Goal: Navigation & Orientation: Find specific page/section

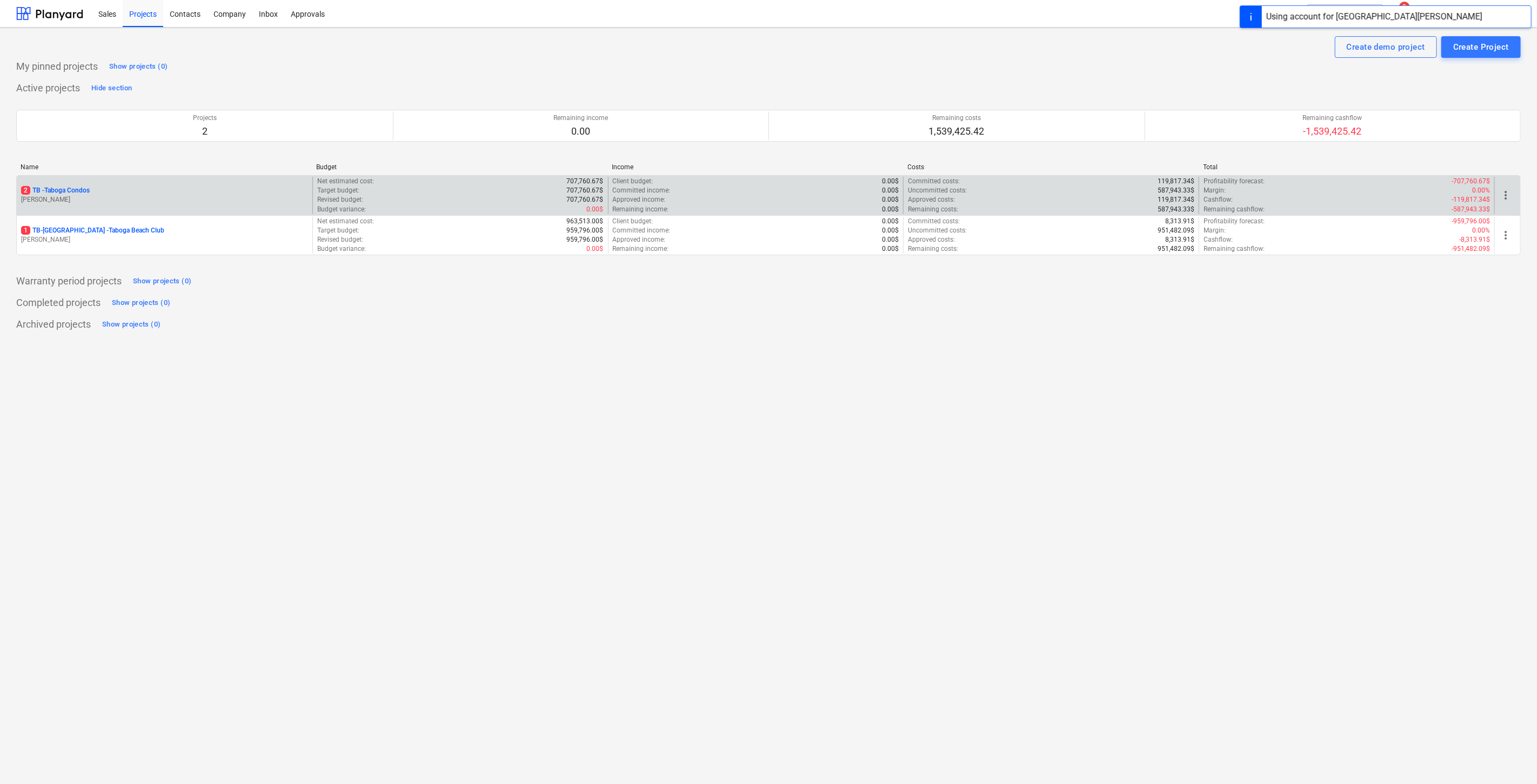
click at [84, 200] on p "[PERSON_NAME]" at bounding box center [164, 200] width 287 height 9
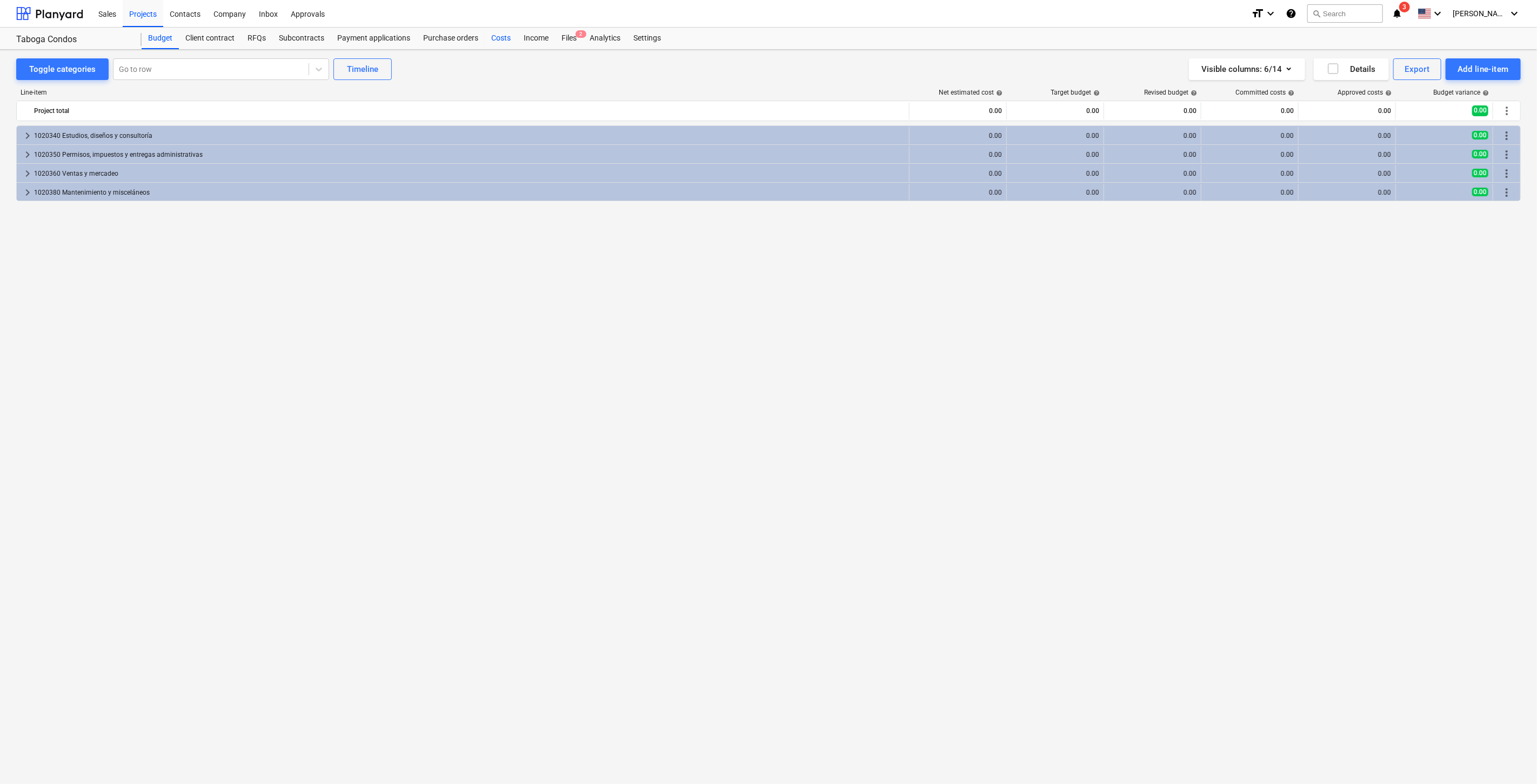
click at [509, 38] on div "Costs" at bounding box center [501, 38] width 32 height 22
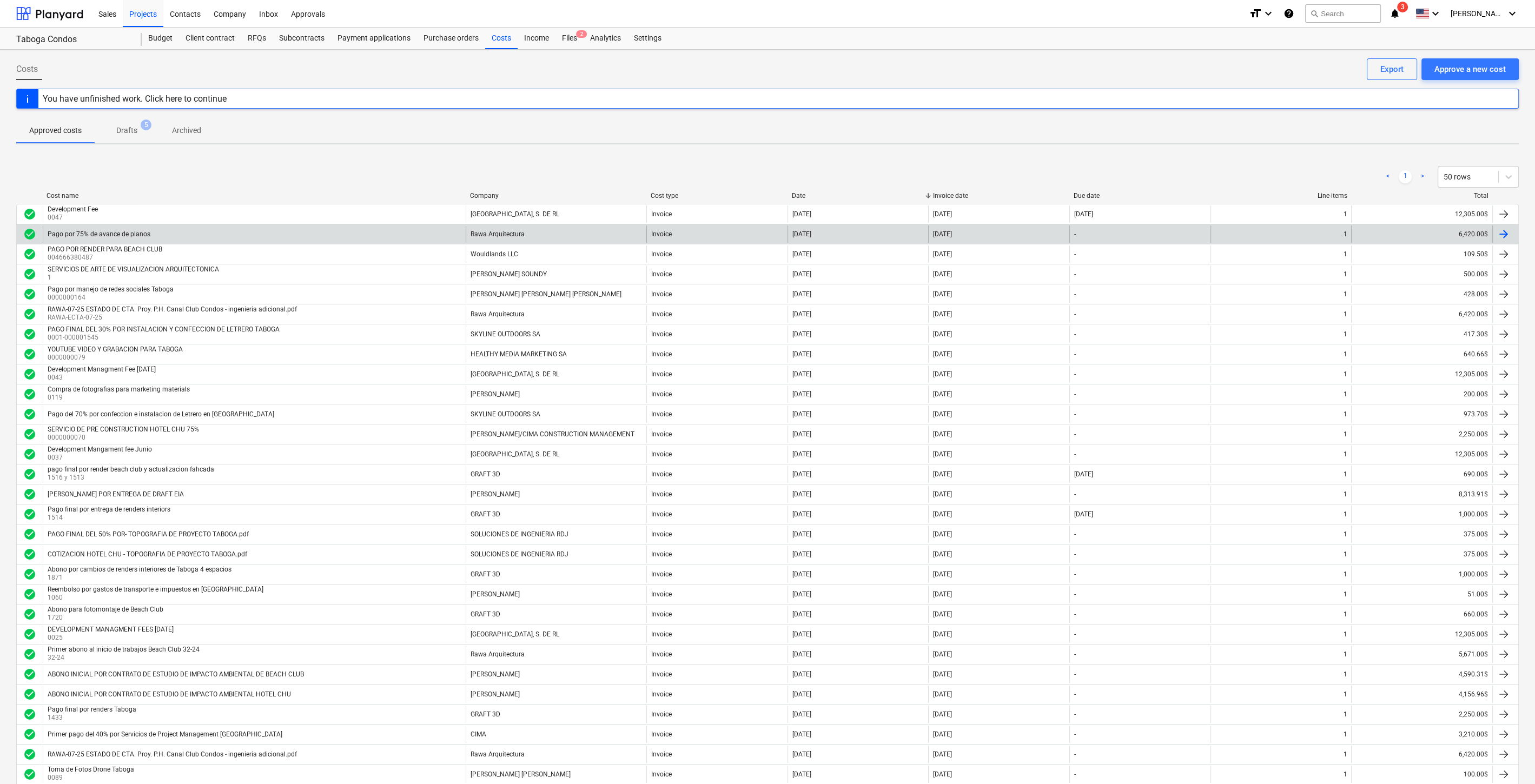
click at [61, 230] on div "Pago por 75% de avance de planos" at bounding box center [99, 234] width 103 height 7
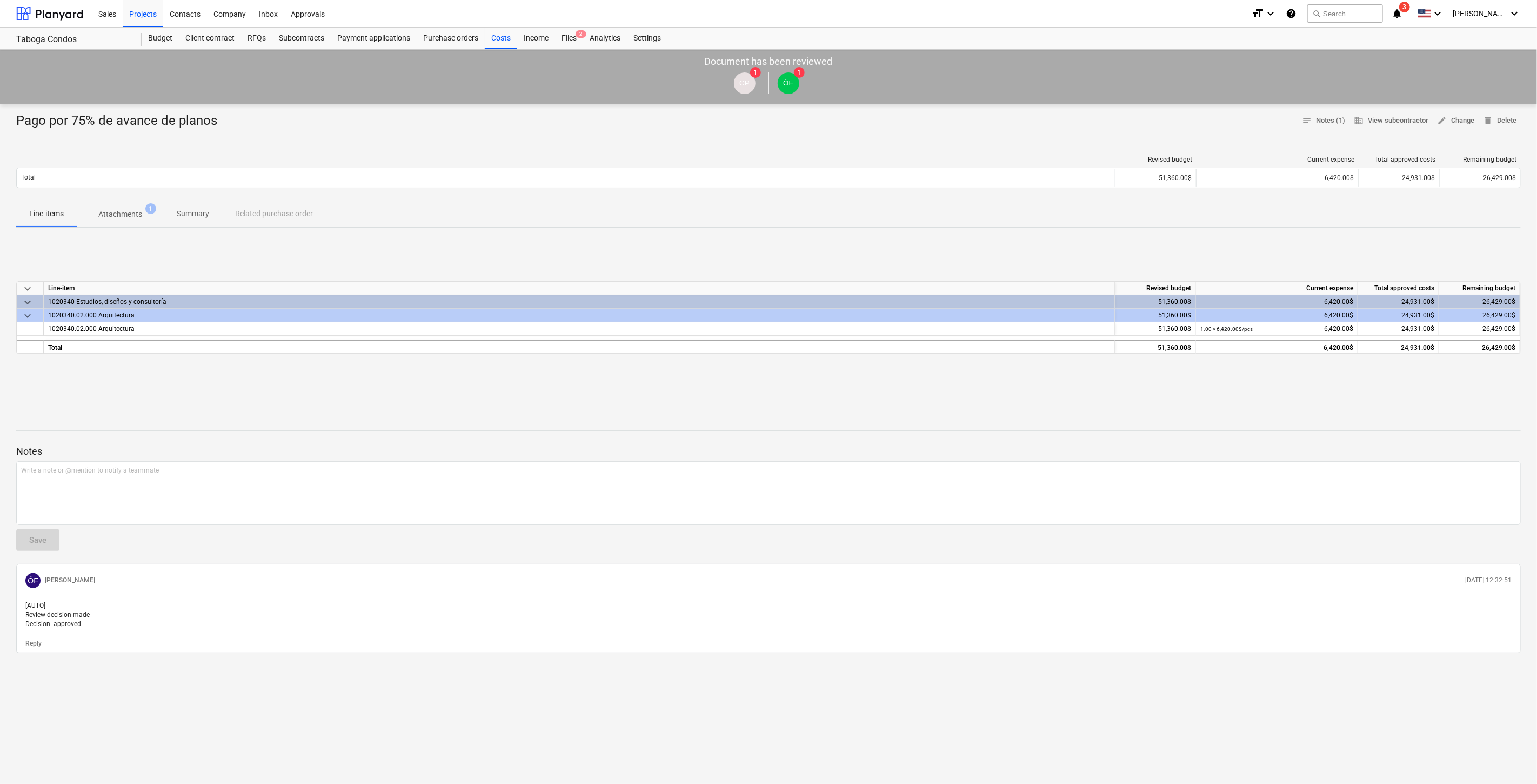
click at [134, 213] on p "Attachments" at bounding box center [120, 214] width 44 height 11
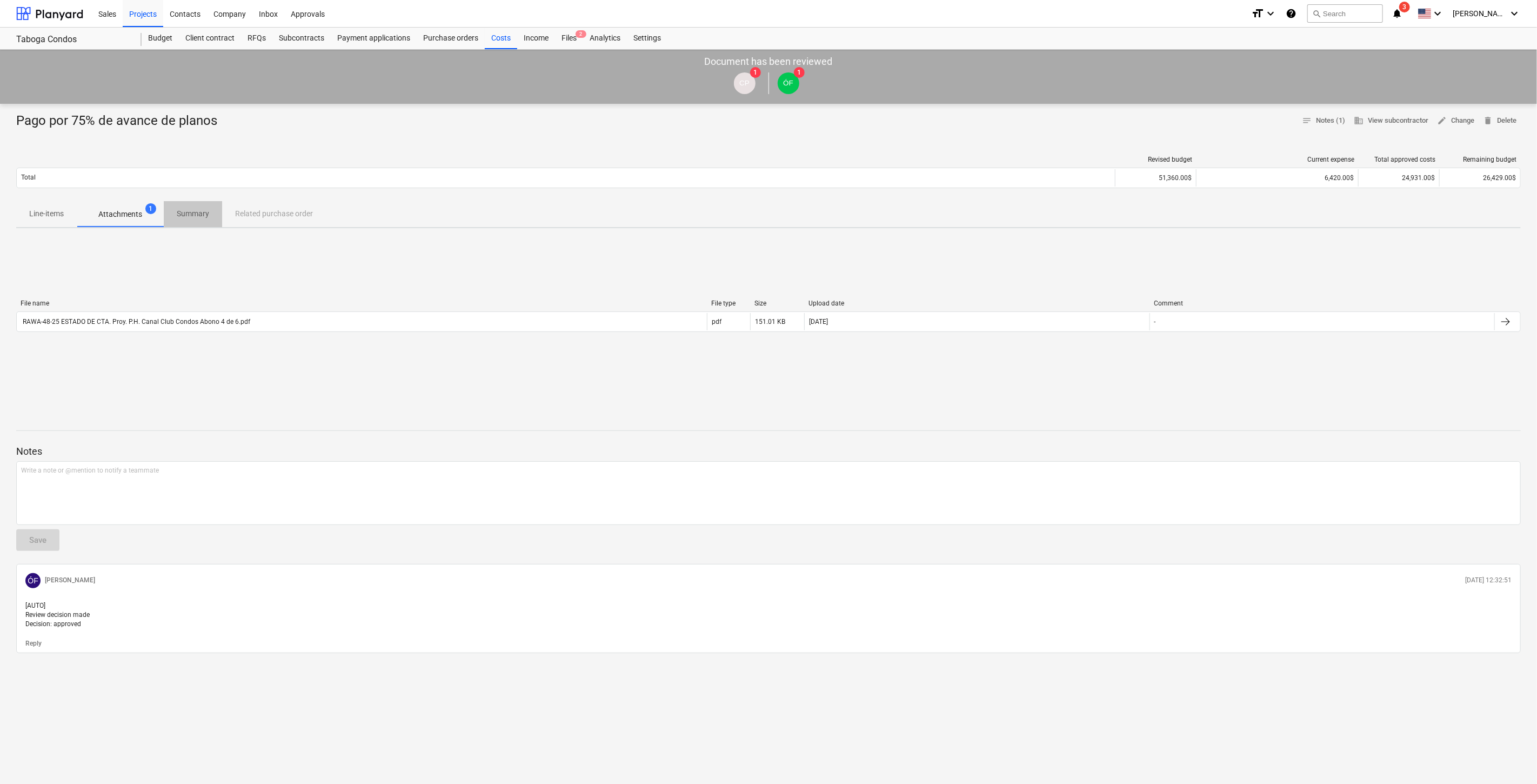
click at [188, 211] on p "Summary" at bounding box center [193, 213] width 32 height 11
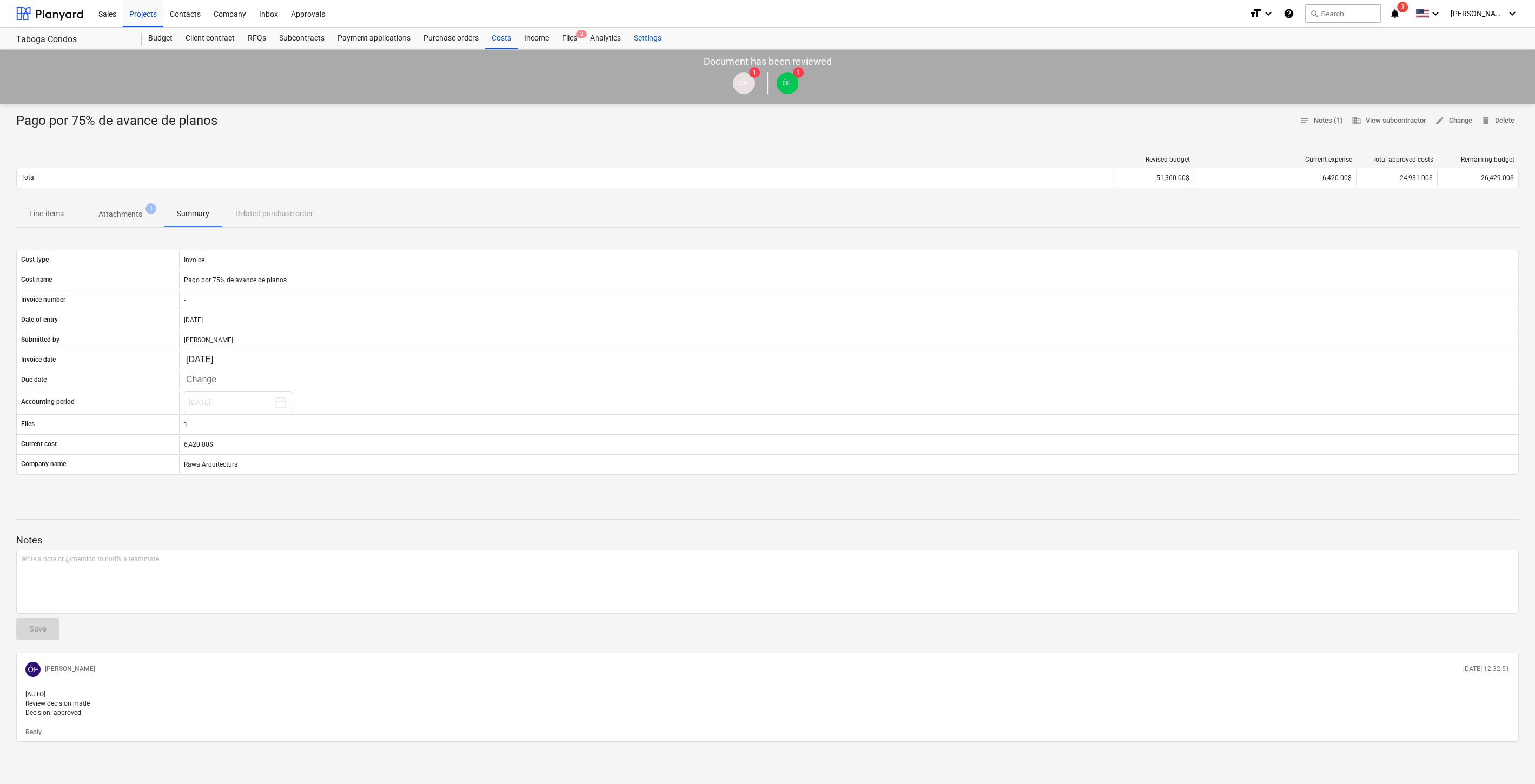
click at [628, 34] on div "Settings" at bounding box center [648, 38] width 41 height 22
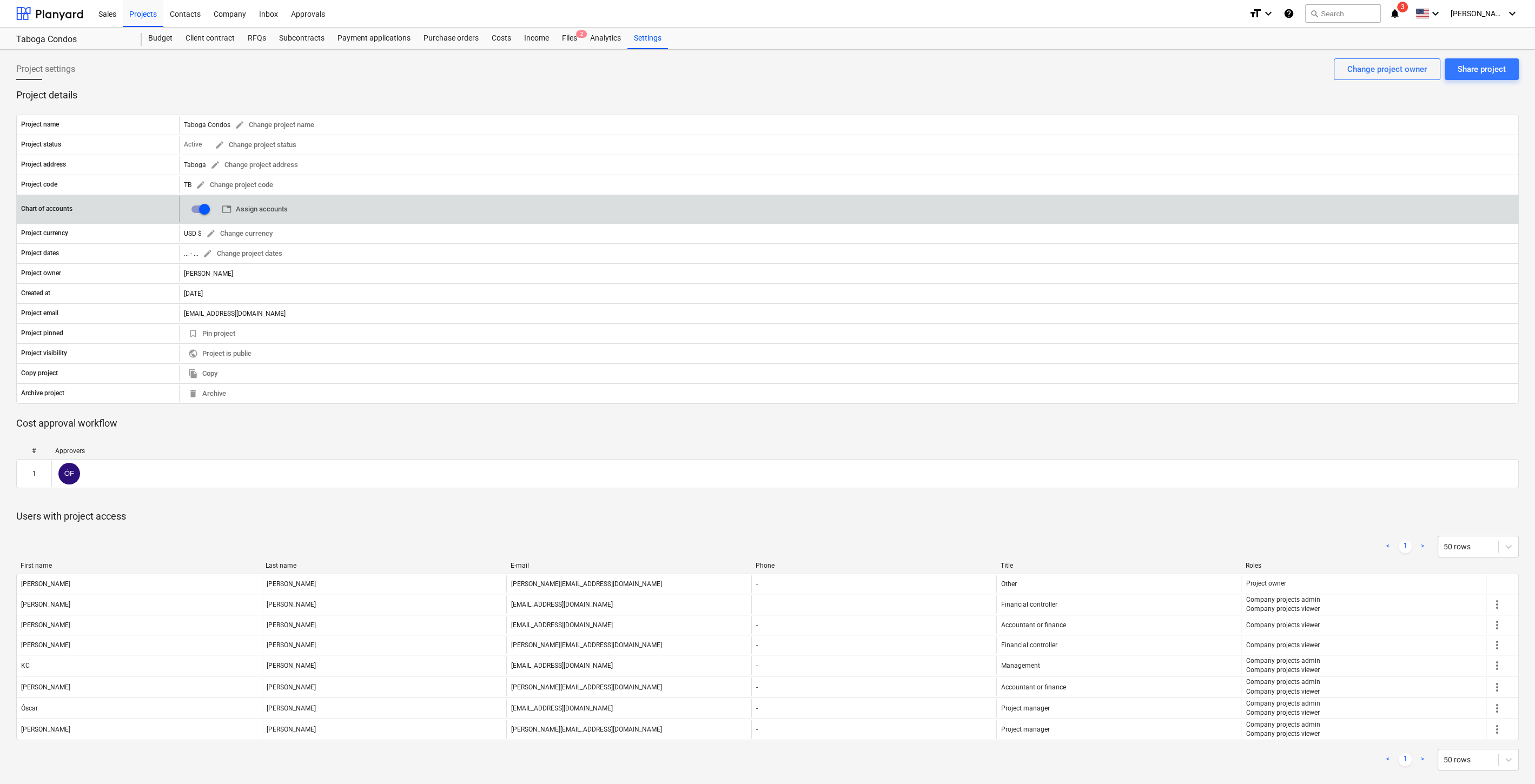
click at [261, 210] on span "table Assign accounts" at bounding box center [255, 209] width 66 height 12
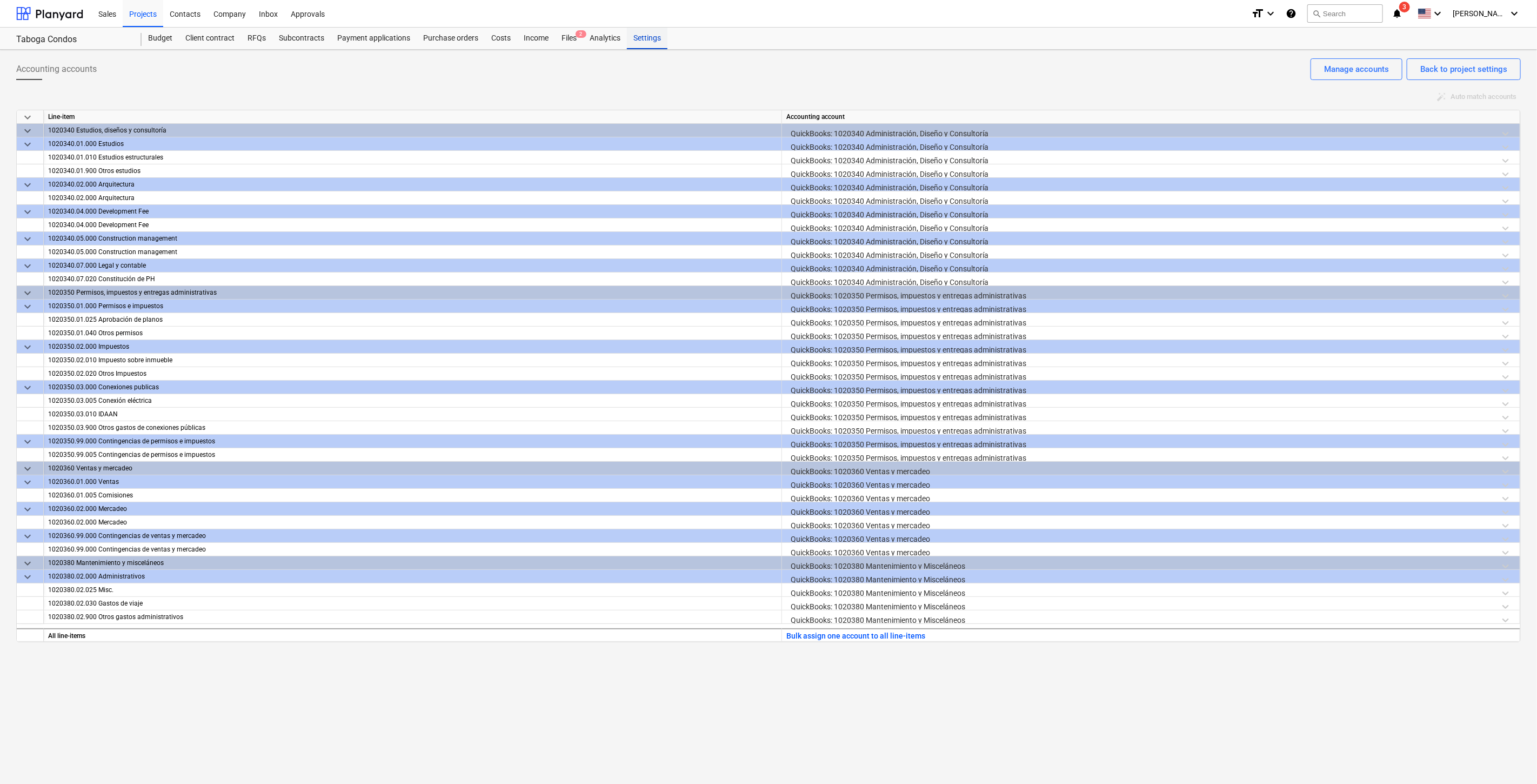
click at [644, 39] on div "Settings" at bounding box center [648, 38] width 41 height 22
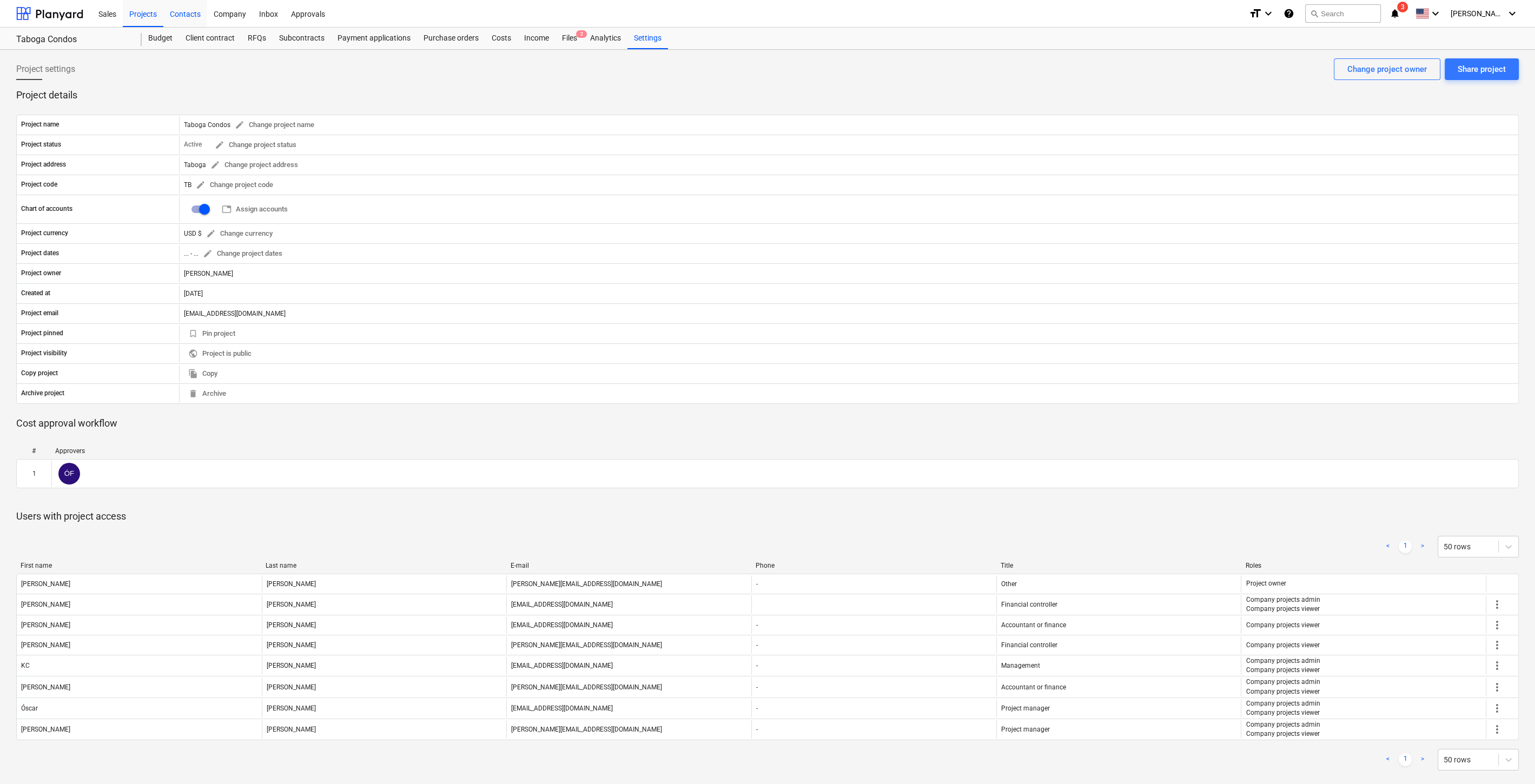
click at [196, 12] on div "Contacts" at bounding box center [185, 13] width 44 height 28
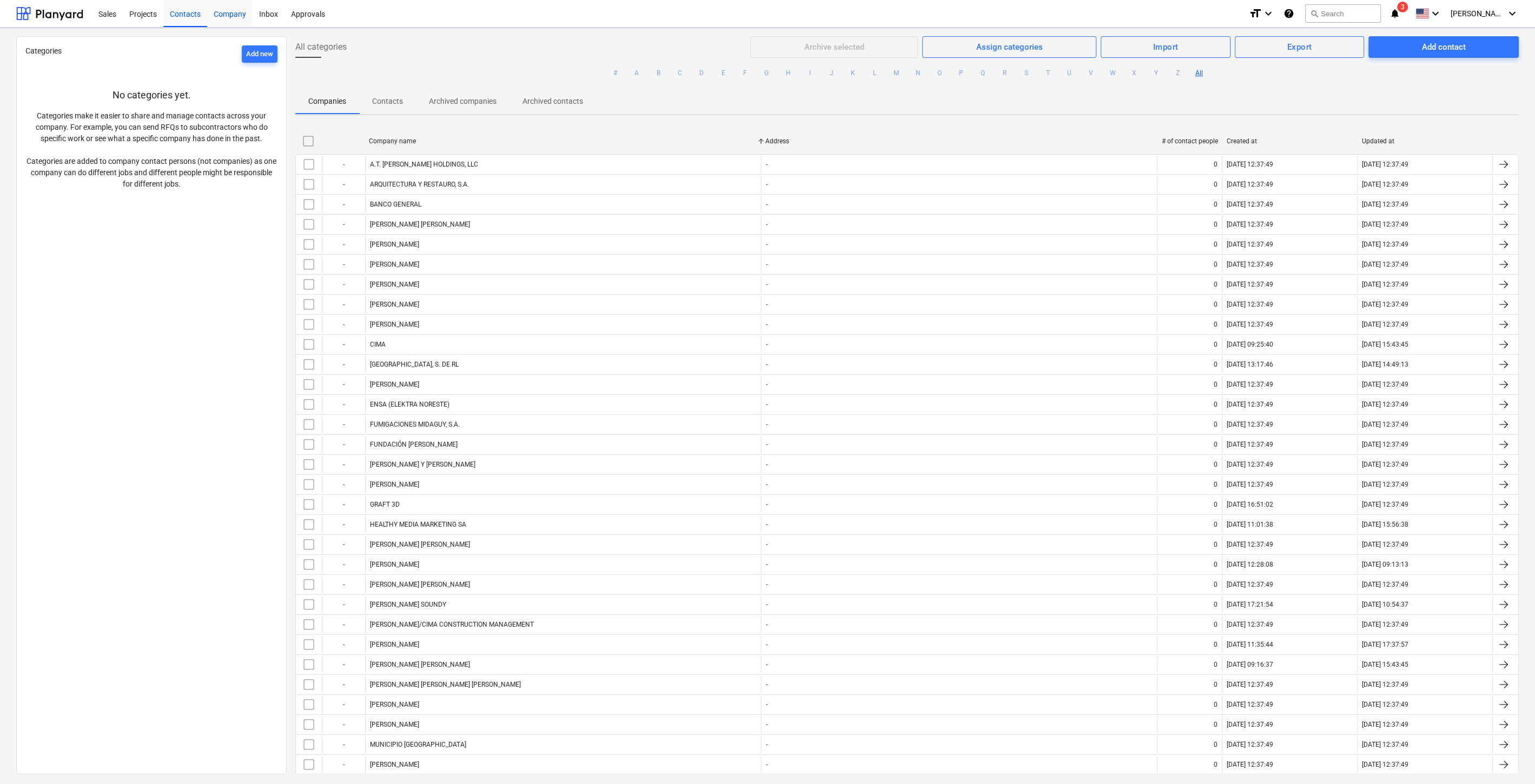
click at [228, 12] on div "Company" at bounding box center [230, 13] width 45 height 28
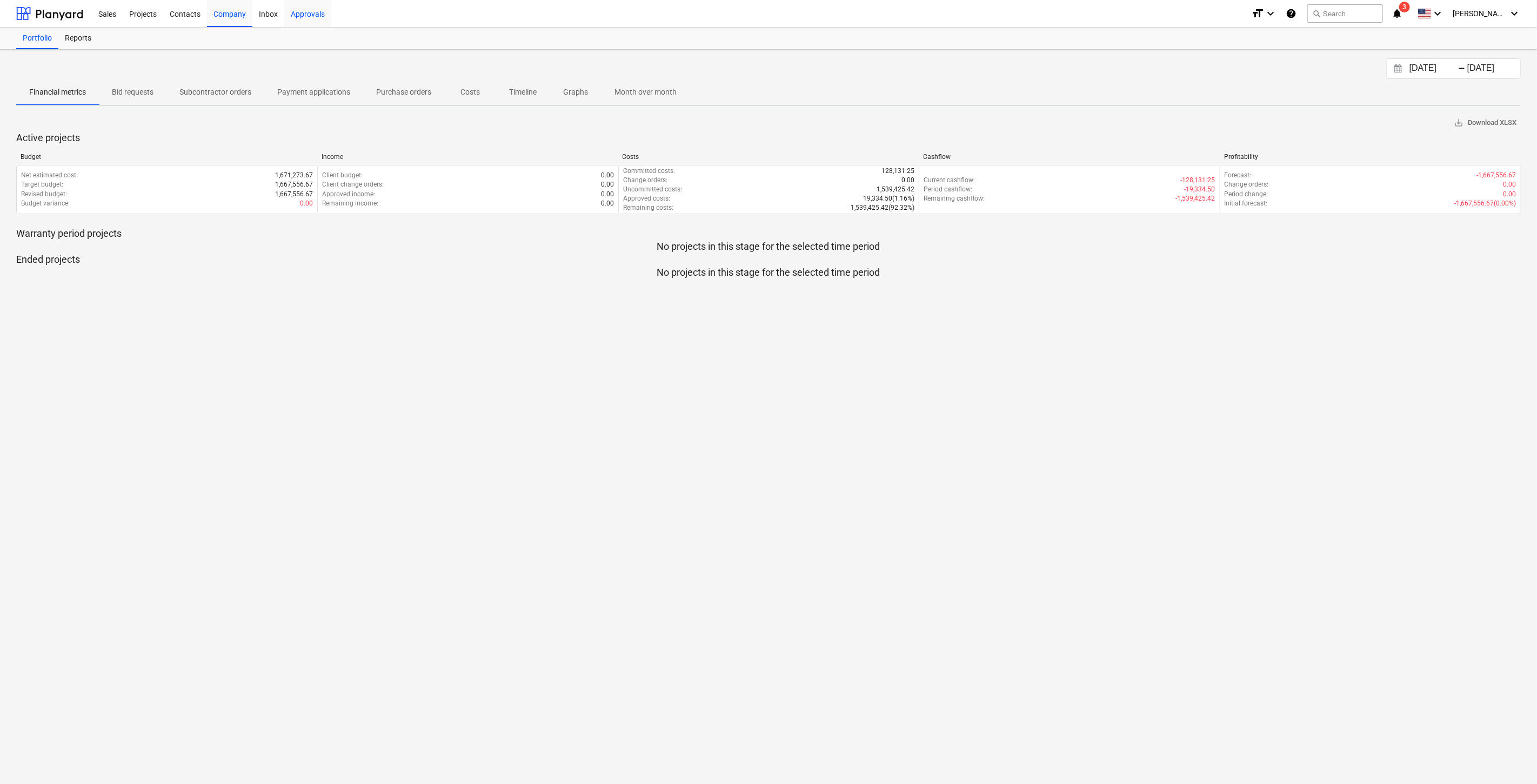
click at [315, 18] on div "Approvals" at bounding box center [308, 13] width 47 height 28
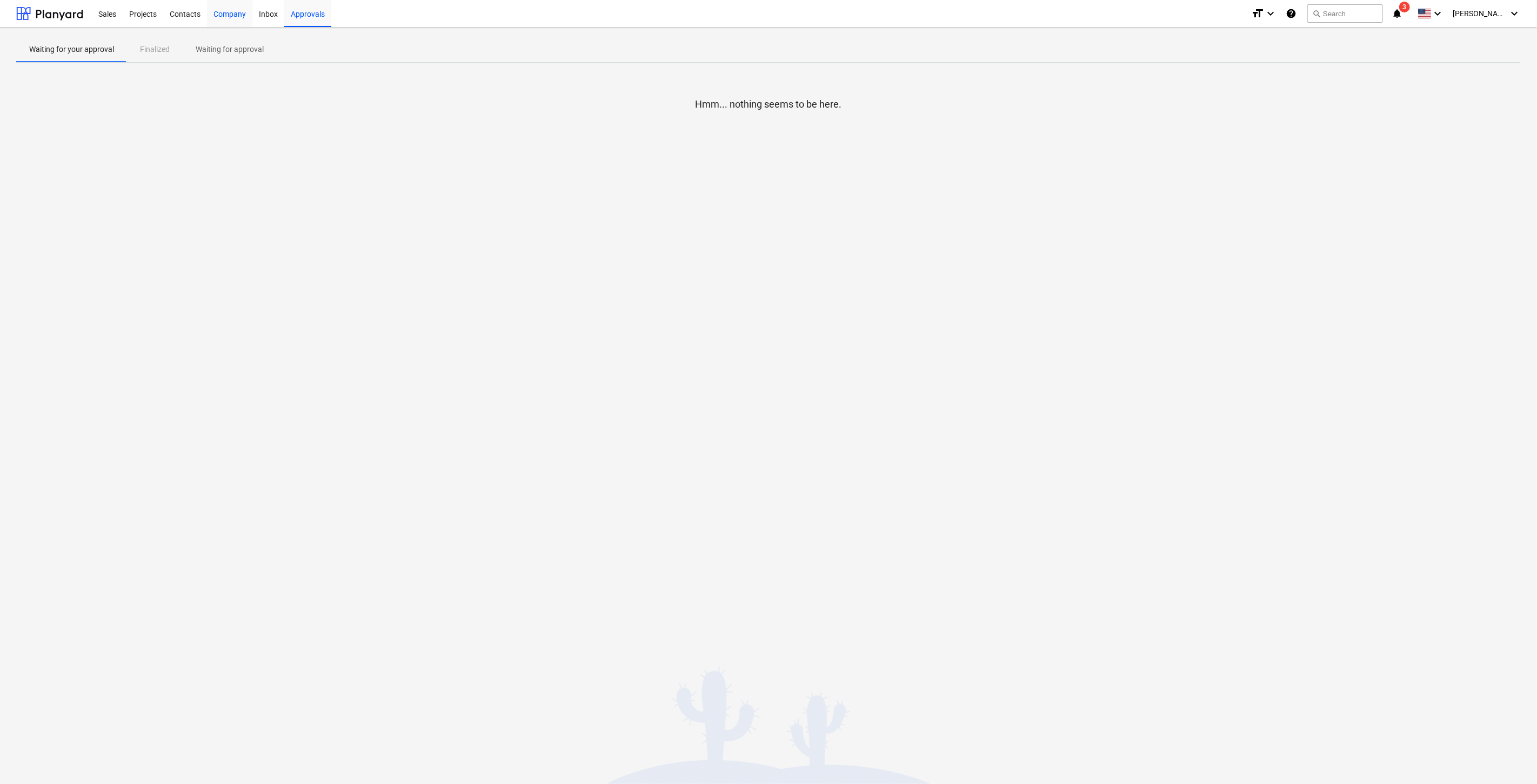
click at [237, 13] on div "Company" at bounding box center [230, 13] width 45 height 28
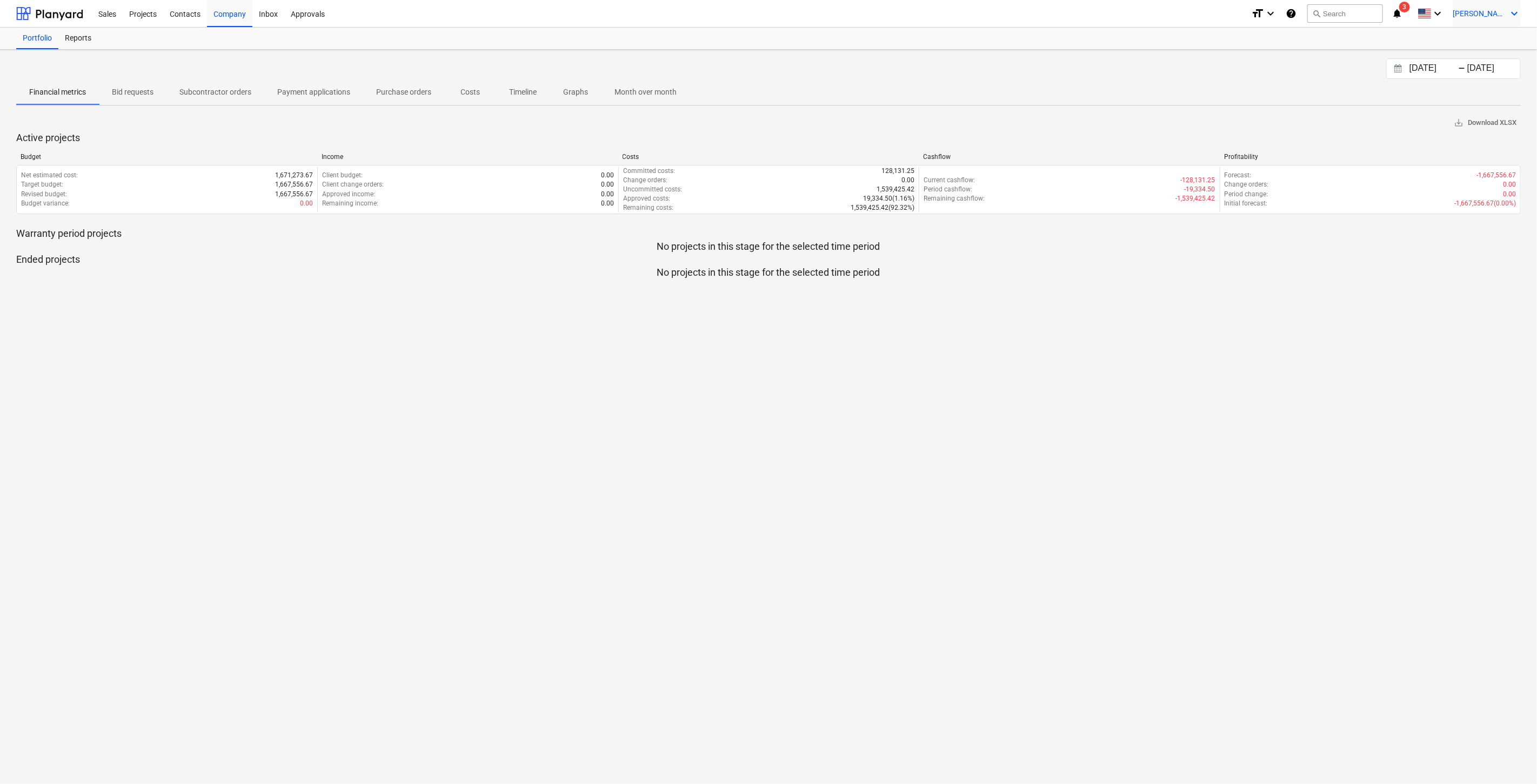
click at [1505, 18] on div "[PERSON_NAME] keyboard_arrow_down" at bounding box center [1487, 14] width 68 height 27
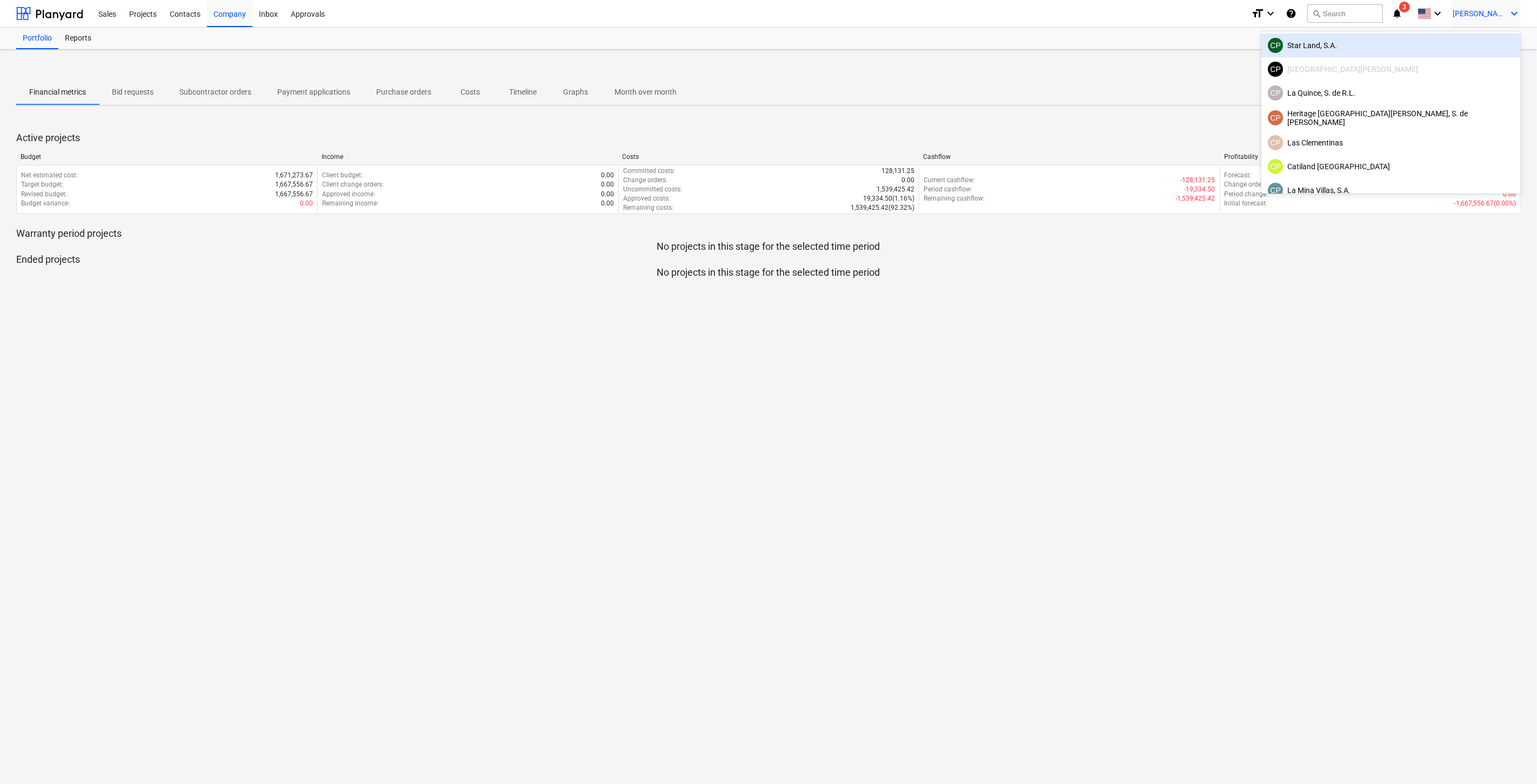
click at [1426, 20] on div at bounding box center [768, 392] width 1537 height 784
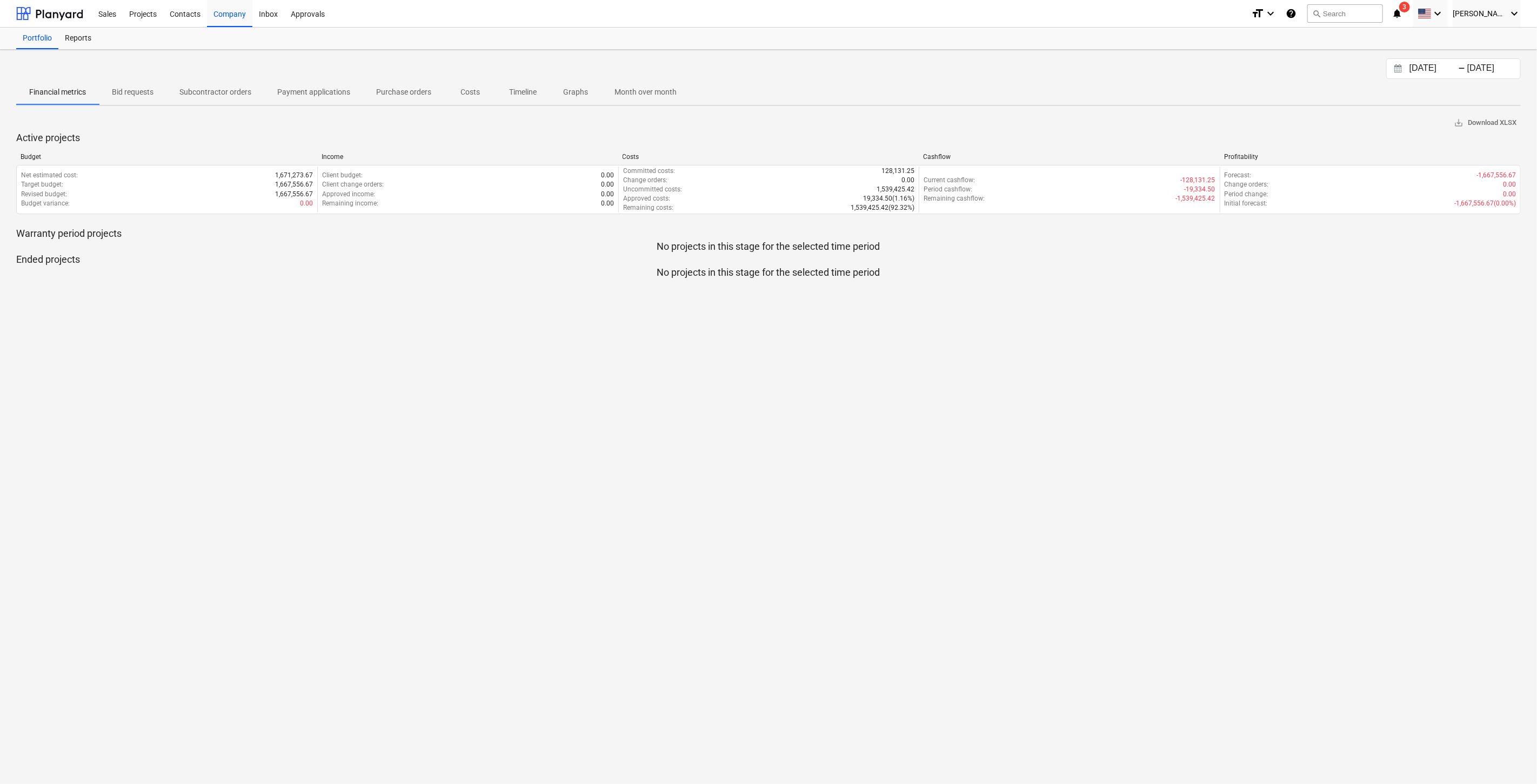
click at [1449, 18] on div "keyboard_arrow_down" at bounding box center [1431, 14] width 35 height 27
click at [1403, 19] on icon "notifications" at bounding box center [1397, 13] width 11 height 13
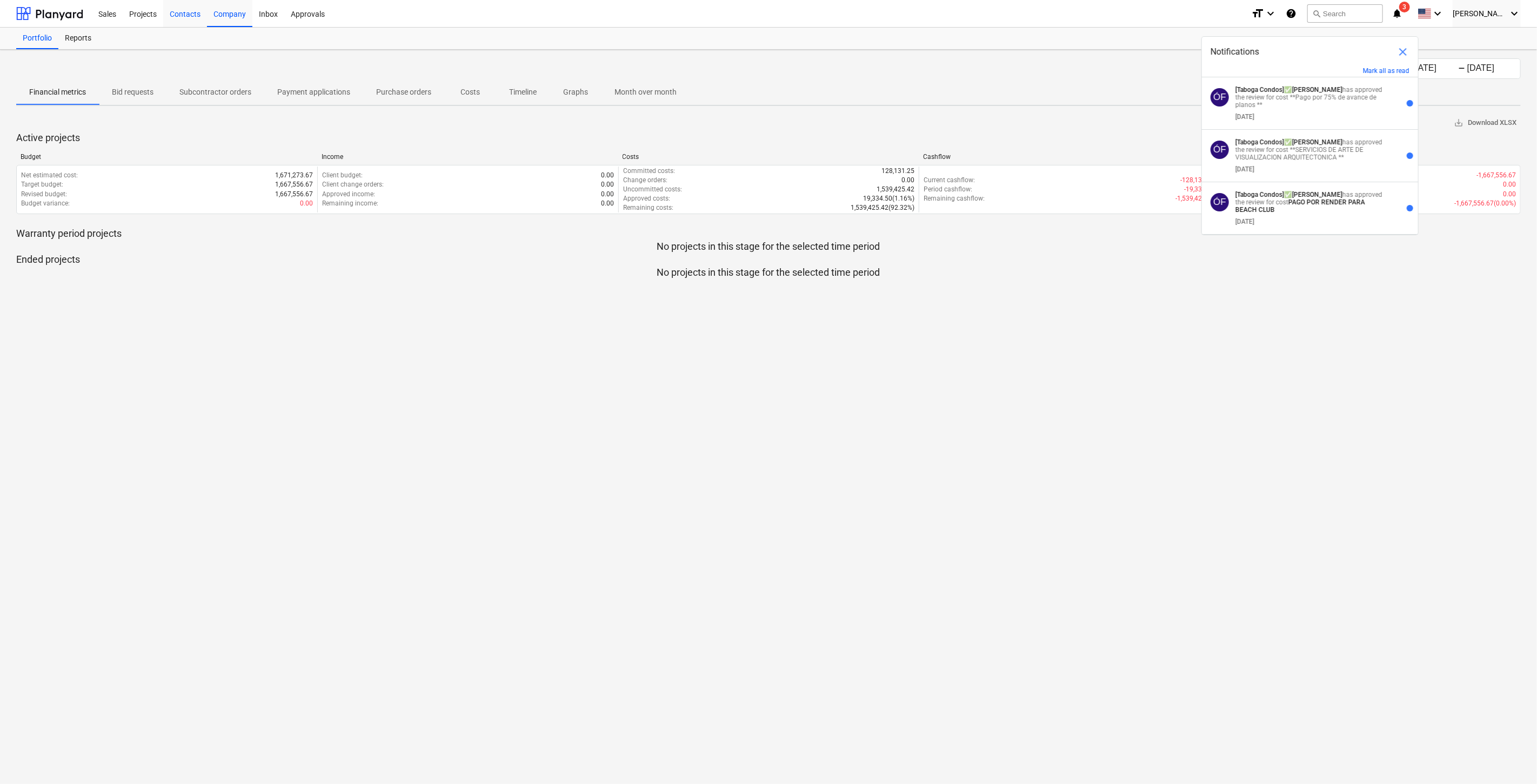
click at [168, 18] on div "Contacts" at bounding box center [185, 13] width 44 height 28
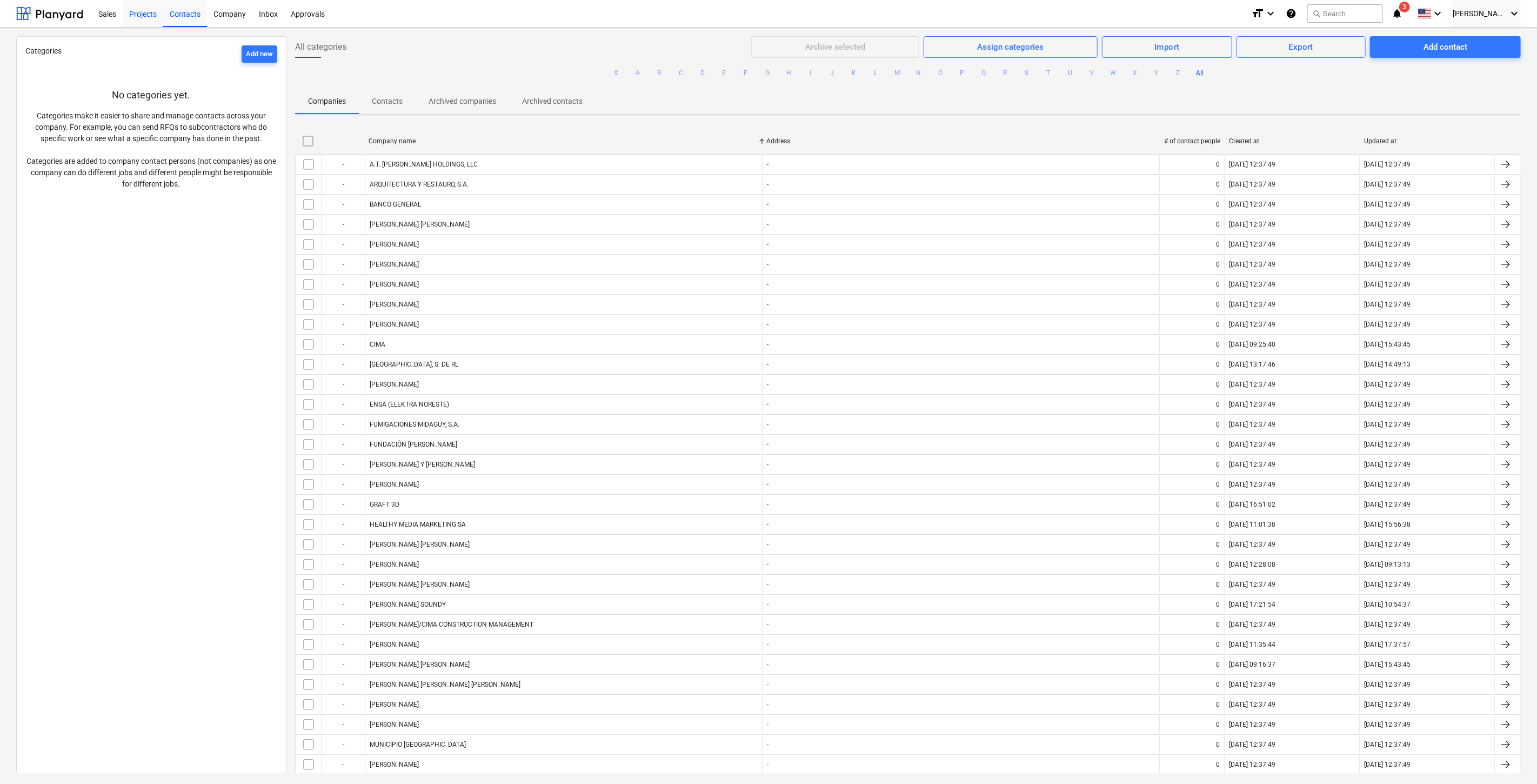
click at [142, 17] on div "Projects" at bounding box center [143, 13] width 41 height 28
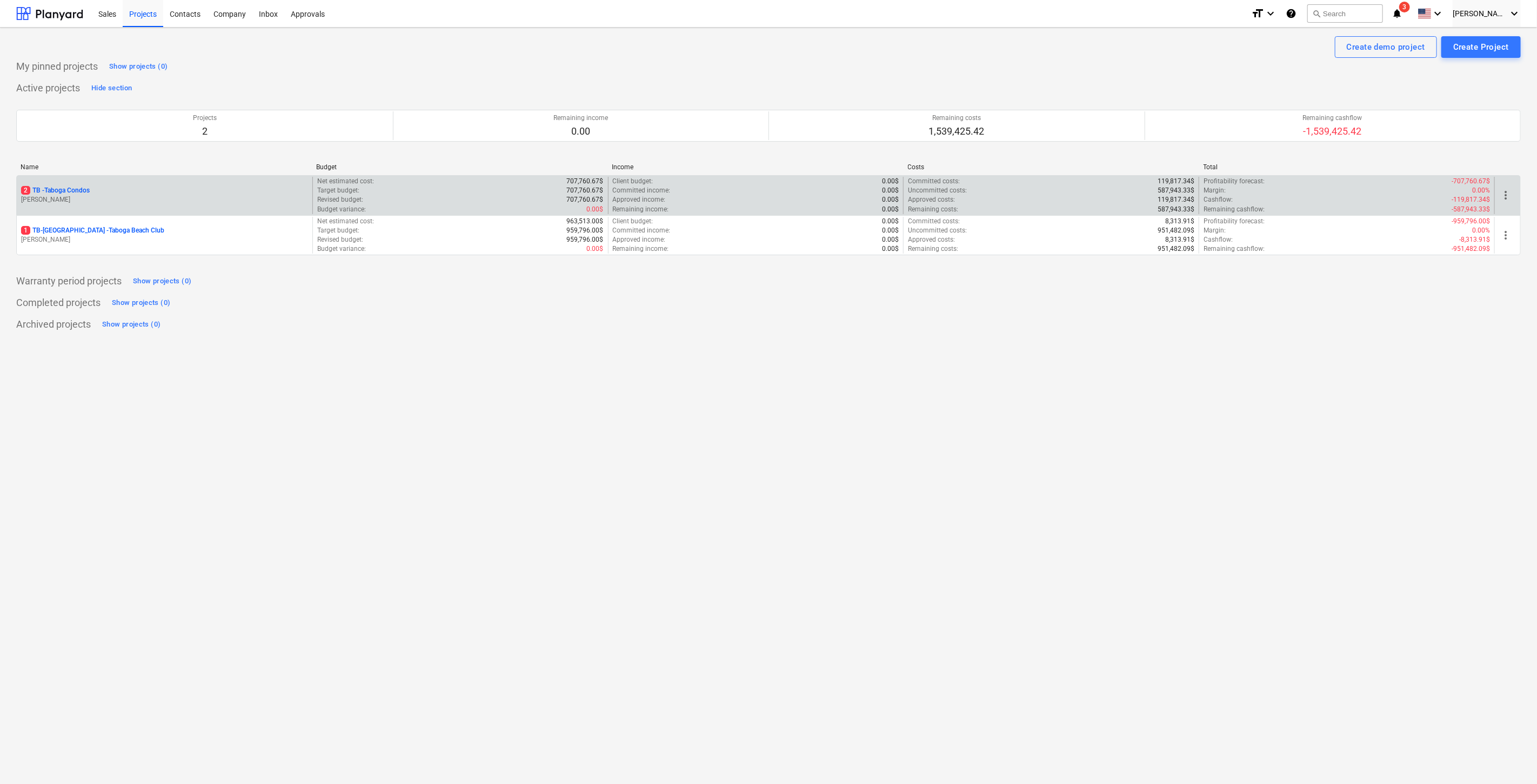
click at [113, 192] on div "2 TB - Taboga Condos" at bounding box center [164, 190] width 287 height 9
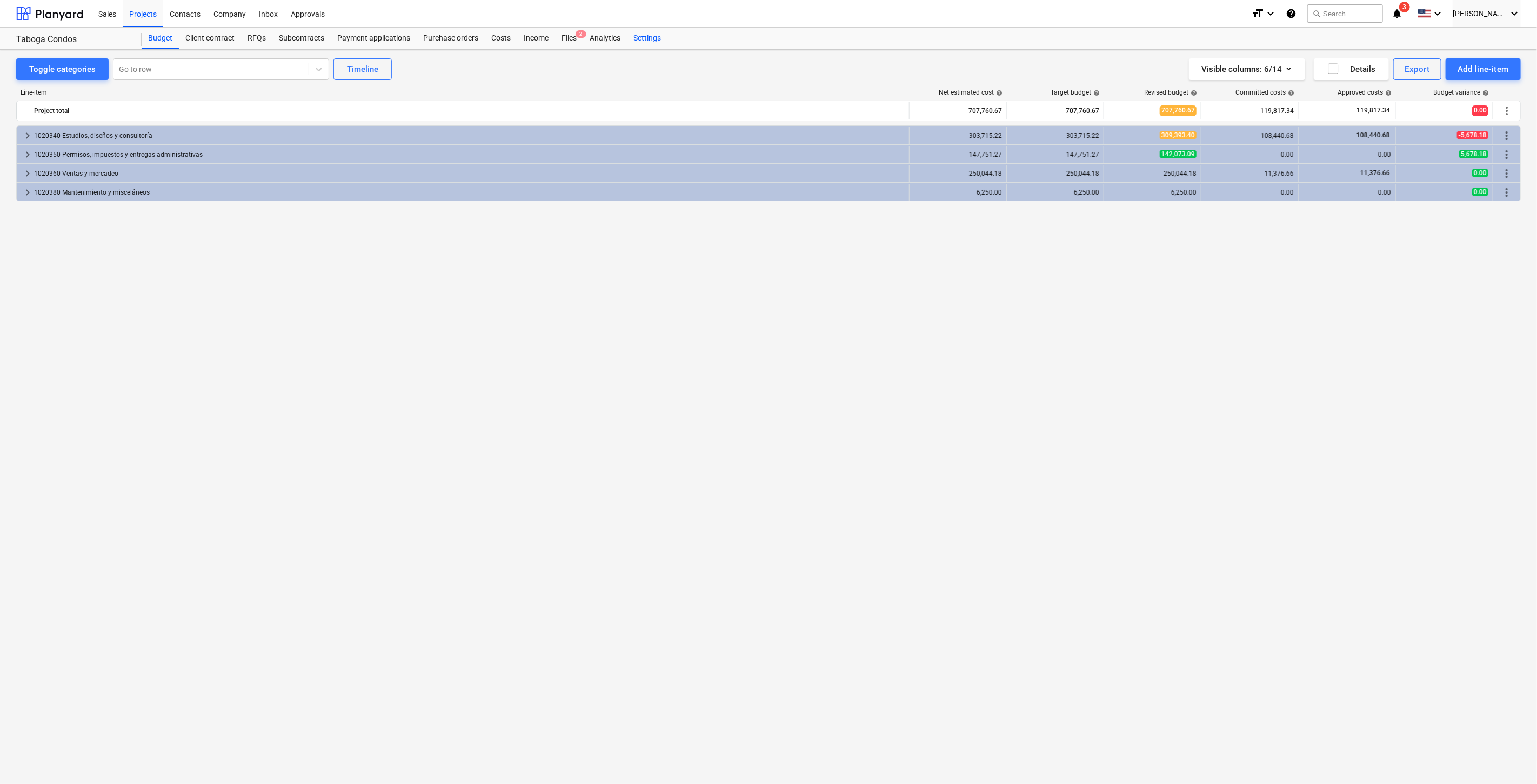
click at [652, 38] on div "Settings" at bounding box center [648, 38] width 41 height 22
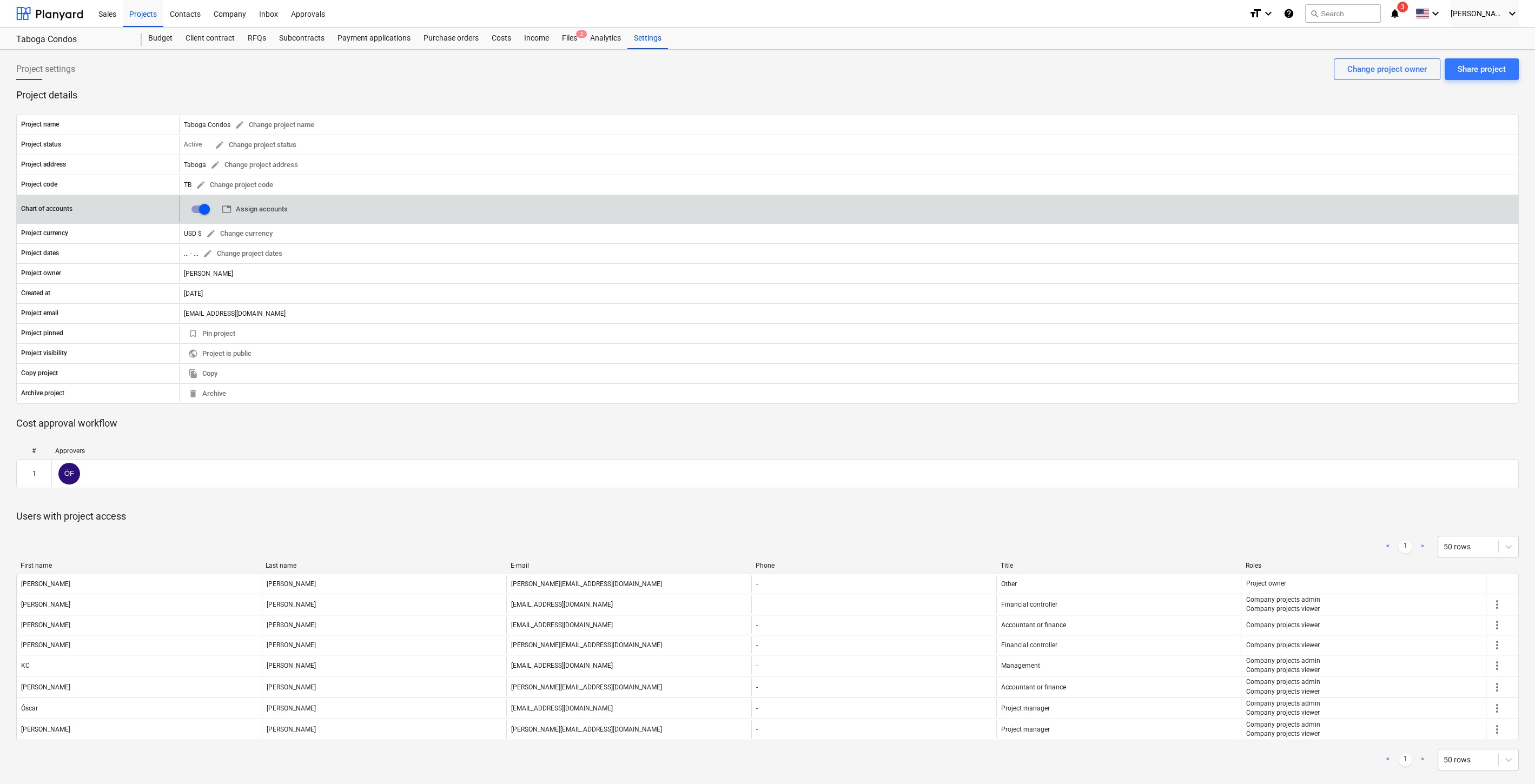
click at [236, 207] on span "table Assign accounts" at bounding box center [255, 209] width 66 height 12
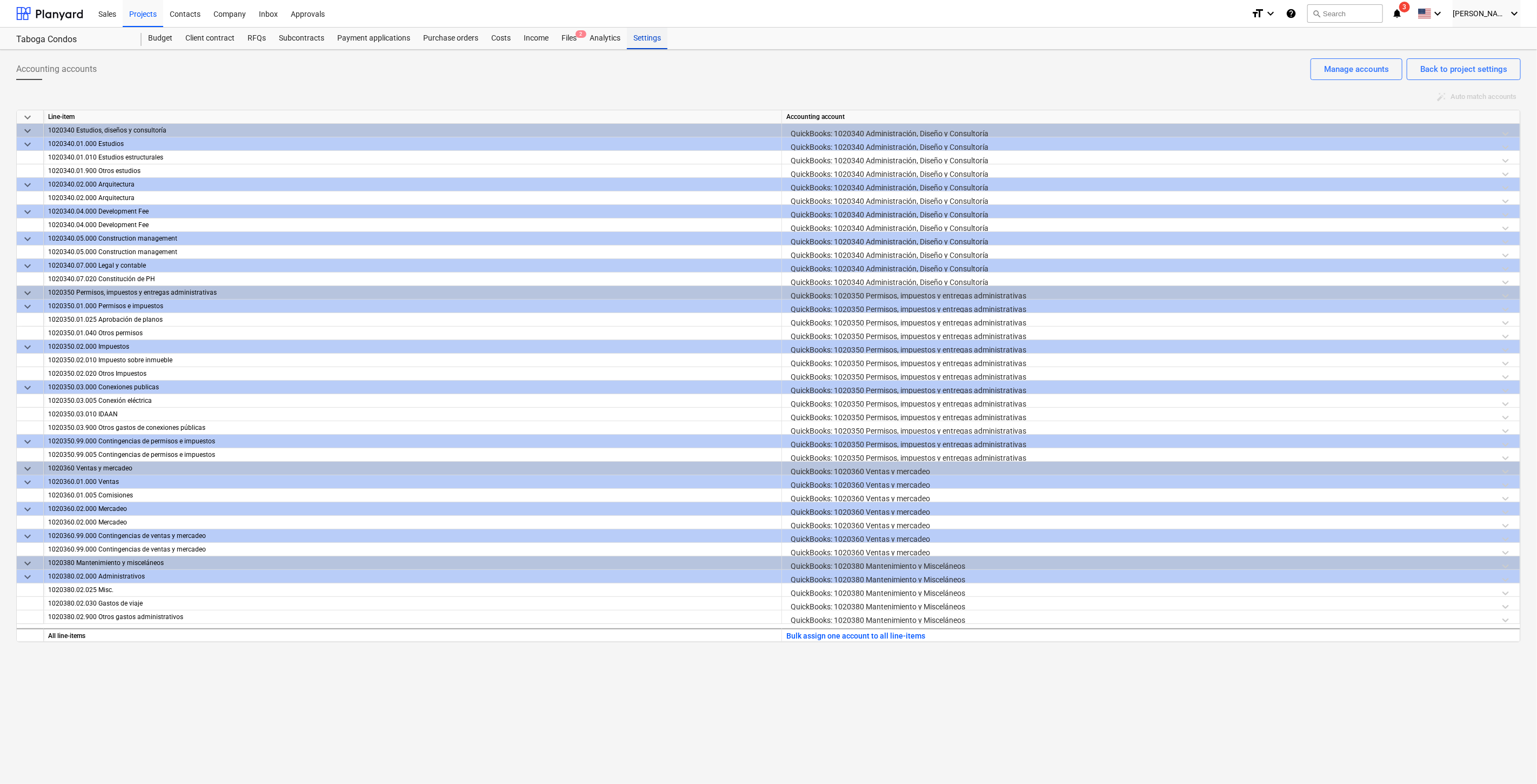
click at [658, 36] on div "Settings" at bounding box center [648, 38] width 41 height 22
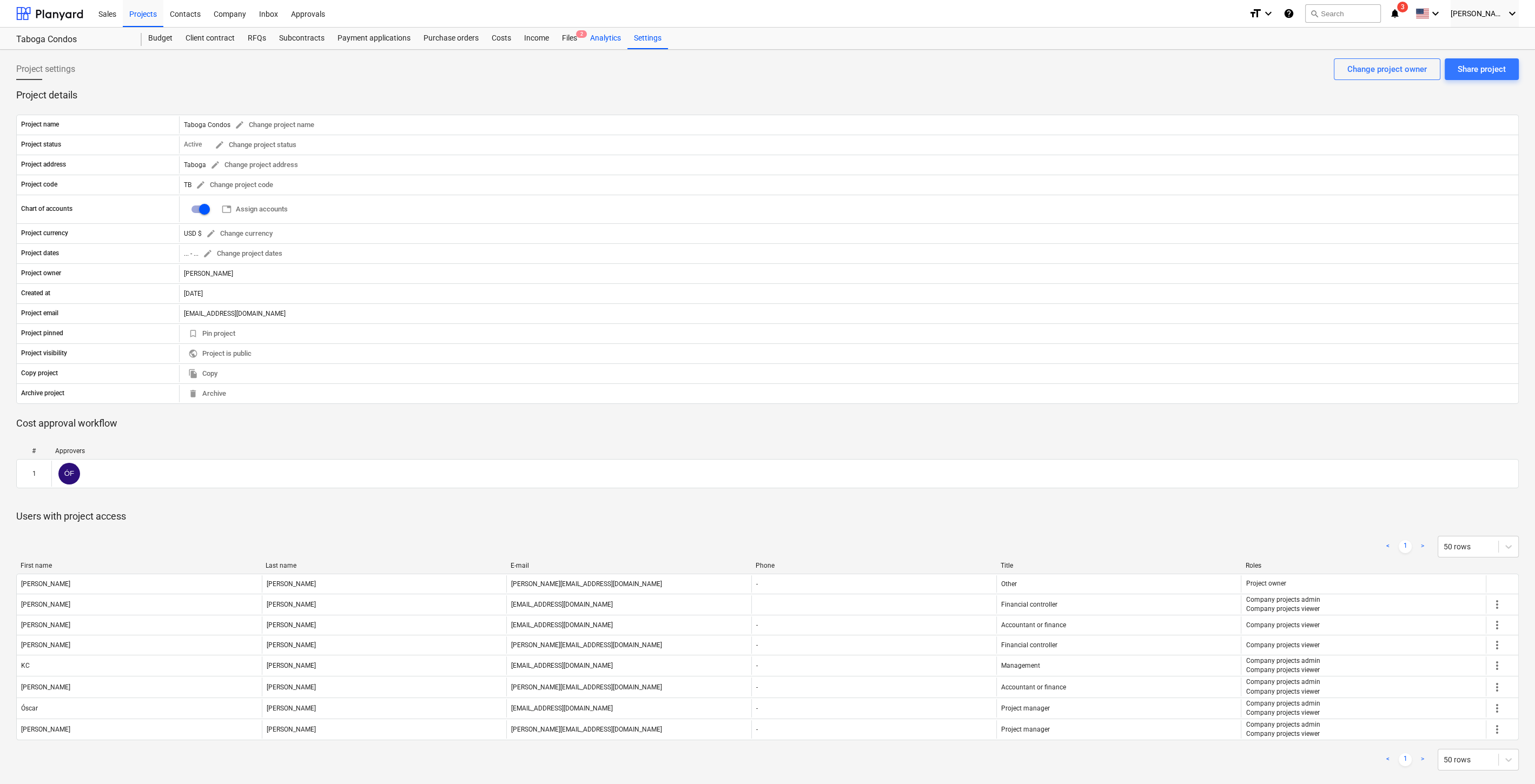
click at [604, 34] on div "Analytics" at bounding box center [605, 38] width 44 height 22
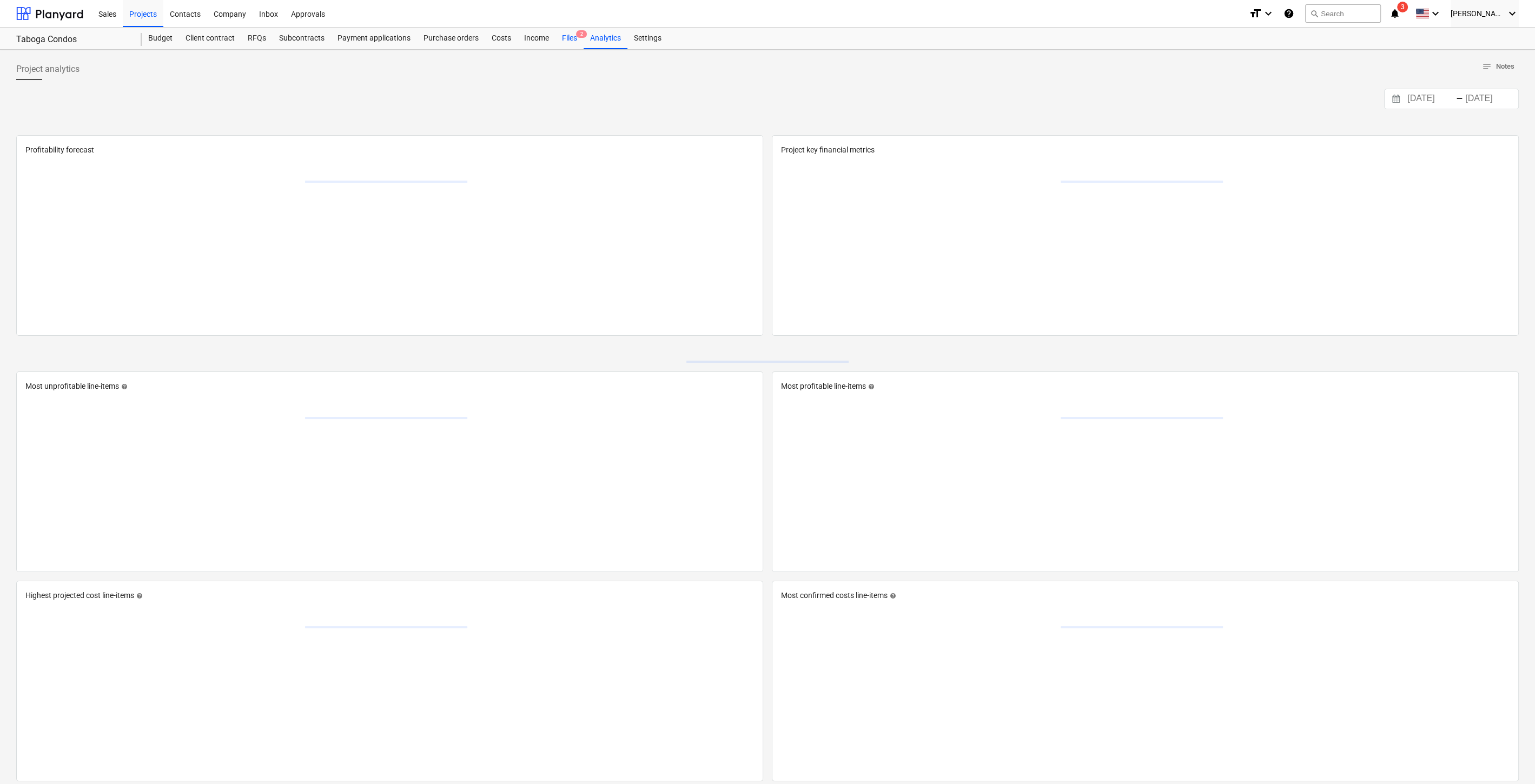
click at [573, 34] on div "Files 2" at bounding box center [570, 38] width 28 height 22
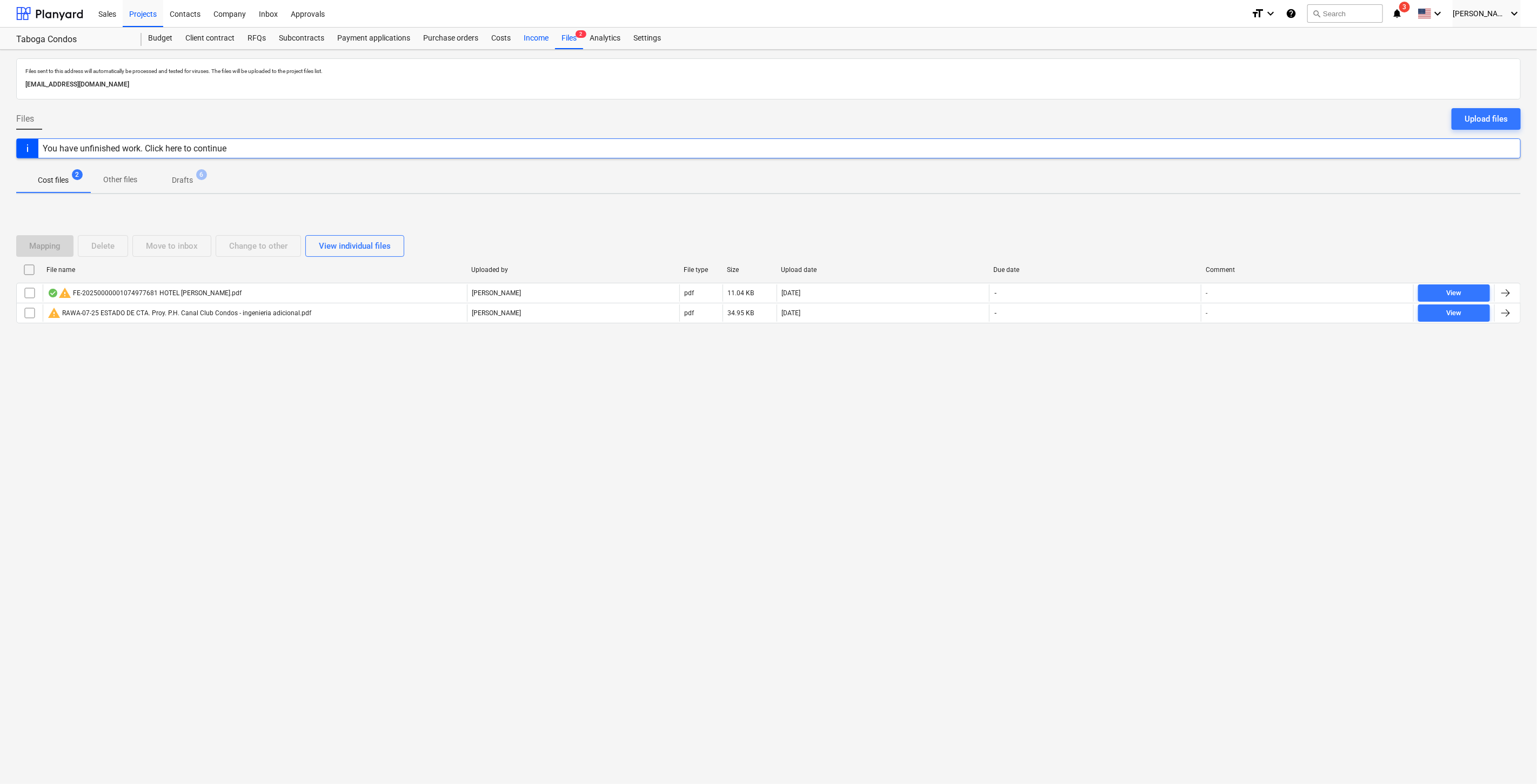
click at [531, 36] on div "Income" at bounding box center [536, 38] width 38 height 22
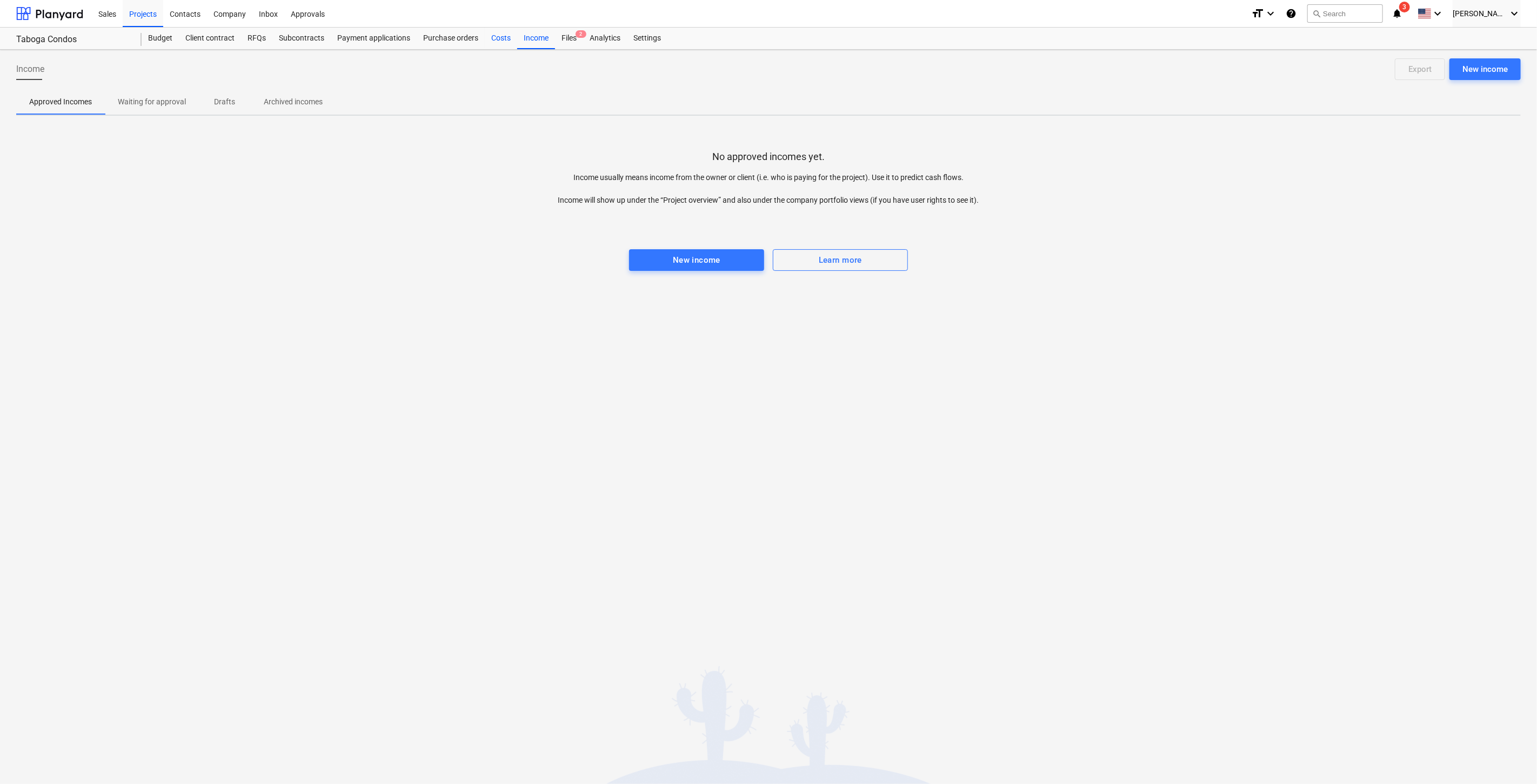
click at [502, 38] on div "Costs" at bounding box center [501, 38] width 32 height 22
